Goal: Check status: Check status

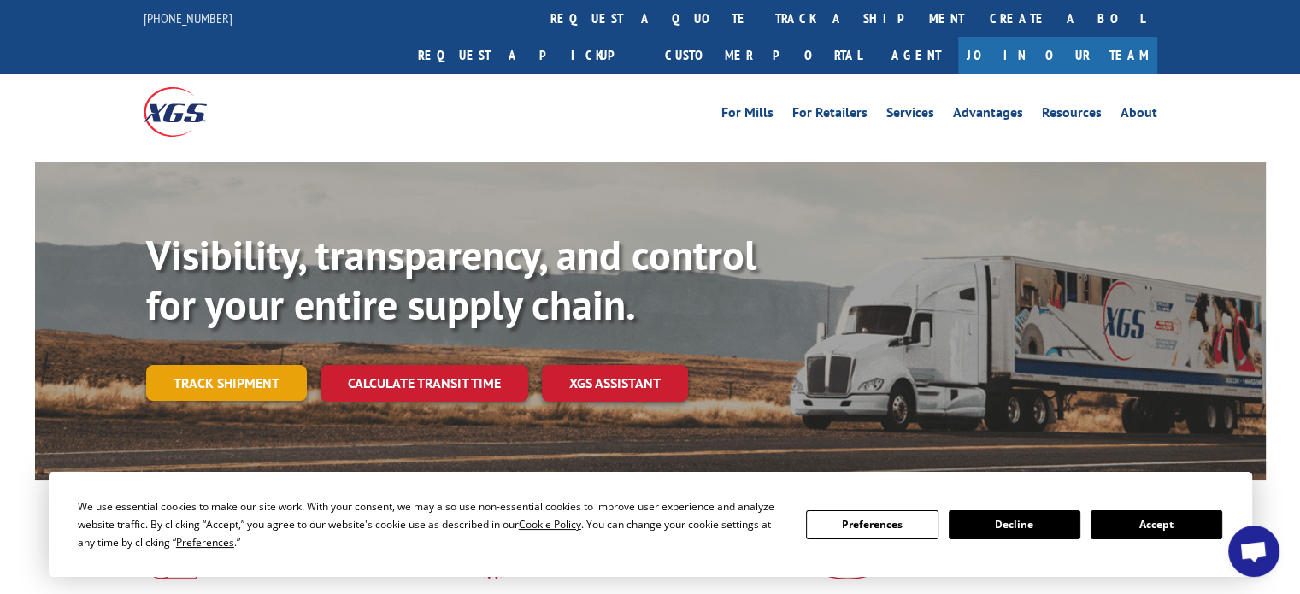
click at [230, 365] on link "Track shipment" at bounding box center [226, 383] width 161 height 36
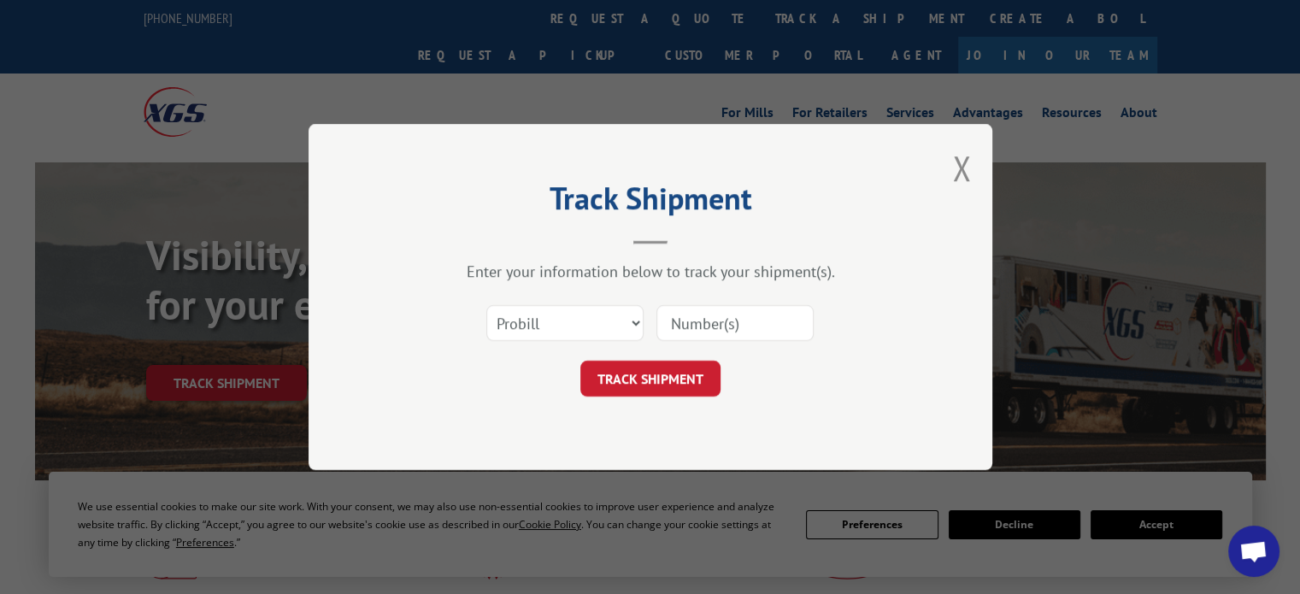
click at [746, 326] on input at bounding box center [735, 323] width 157 height 36
type input "17676229"
click at [665, 379] on button "TRACK SHIPMENT" at bounding box center [651, 379] width 140 height 36
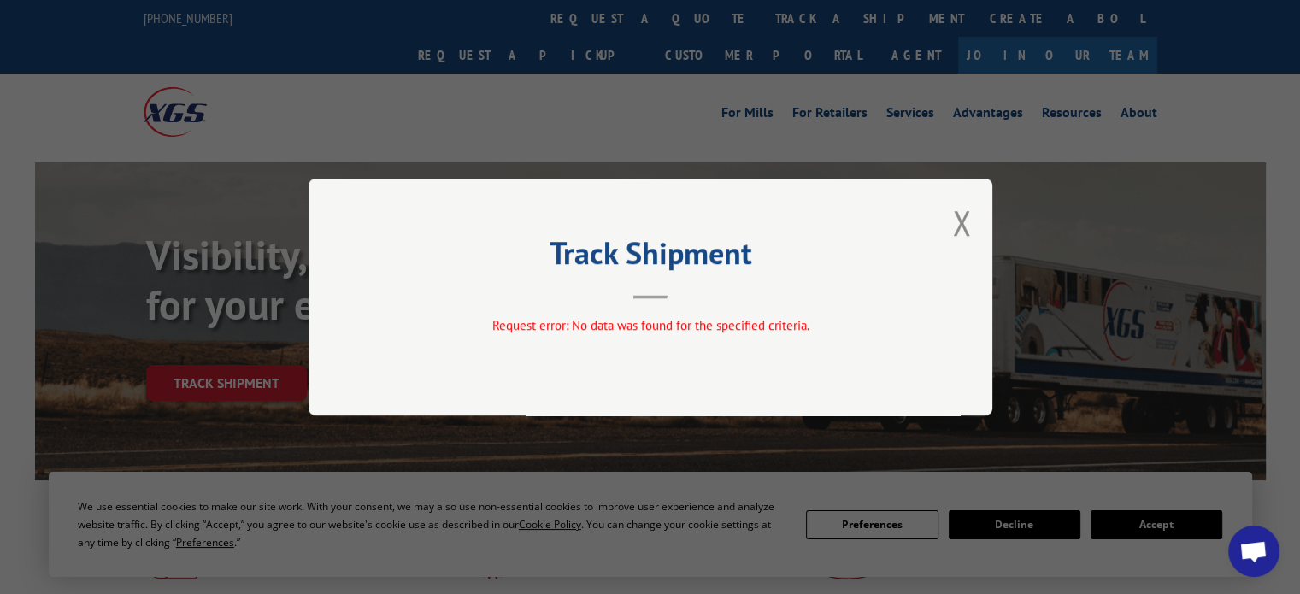
click at [952, 218] on div "Track Shipment Request error: No data was found for the specified criteria." at bounding box center [651, 297] width 684 height 237
drag, startPoint x: 968, startPoint y: 221, endPoint x: 1120, endPoint y: 428, distance: 256.2
click at [976, 234] on div "Track Shipment Request error: No data was found for the specified criteria." at bounding box center [651, 297] width 684 height 237
click at [952, 228] on div "Track Shipment Request error: No data was found for the specified criteria." at bounding box center [651, 297] width 684 height 237
drag, startPoint x: 961, startPoint y: 223, endPoint x: 954, endPoint y: 189, distance: 34.9
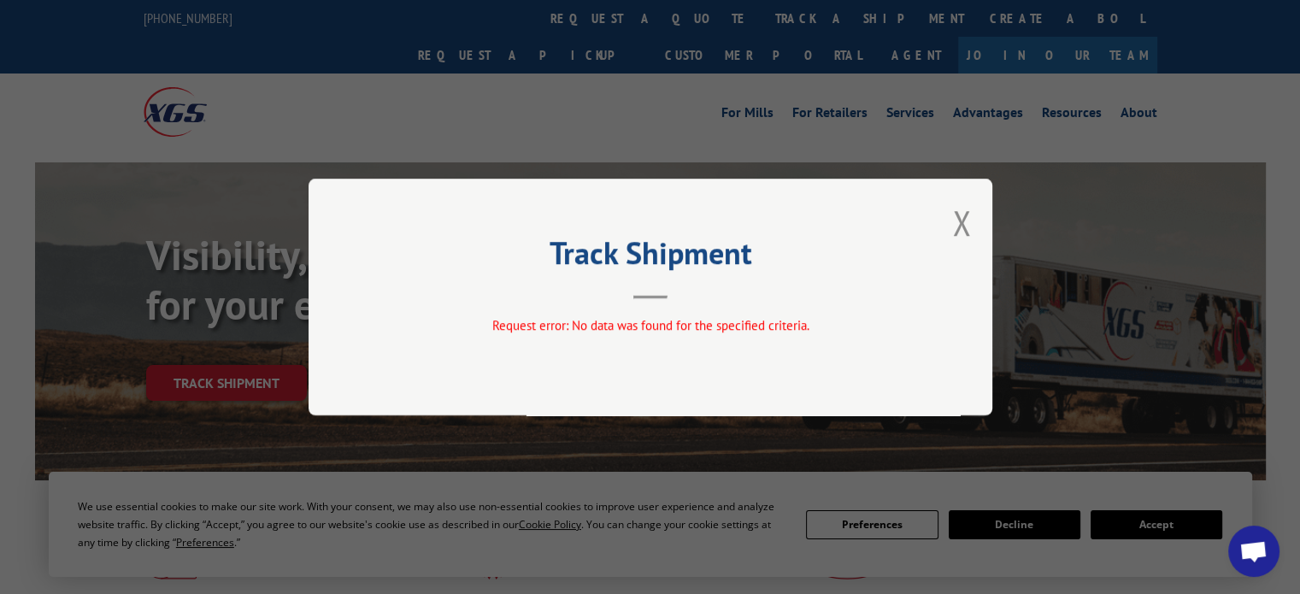
click at [961, 219] on button "Close modal" at bounding box center [961, 222] width 19 height 45
